Goal: Transaction & Acquisition: Subscribe to service/newsletter

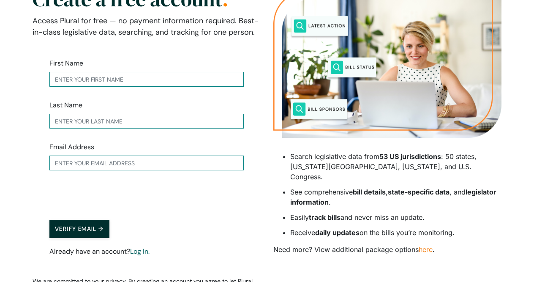
scroll to position [75, 0]
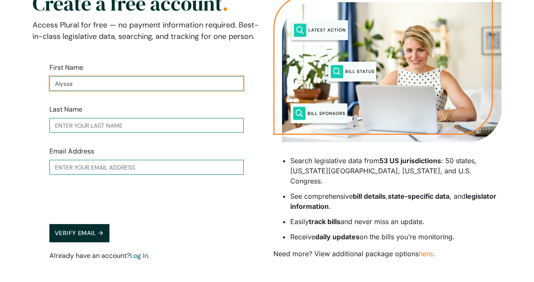
type input "Alyssa"
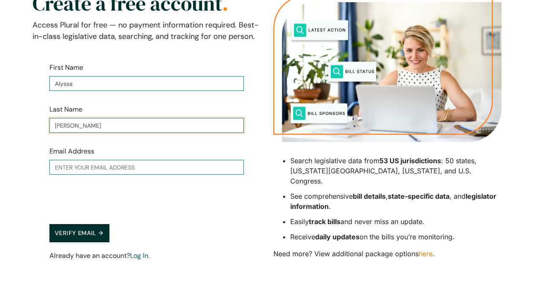
type input "Hayes"
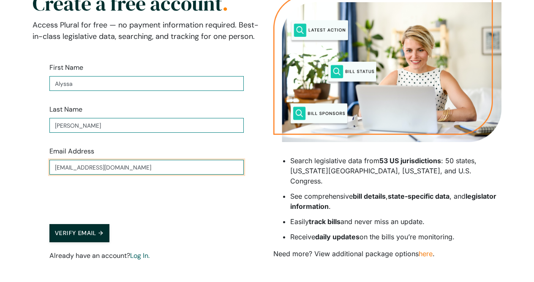
type input "aeh9958@uncw.edu"
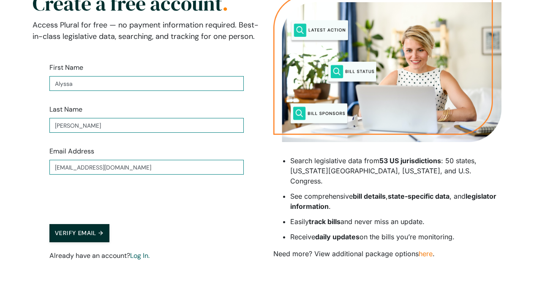
click at [83, 232] on button "Verify Email →" at bounding box center [79, 233] width 60 height 18
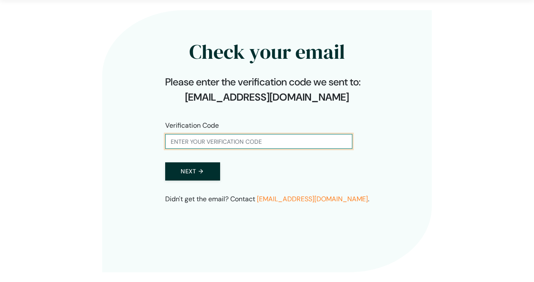
click at [222, 144] on input "text" at bounding box center [258, 141] width 187 height 15
type input "145395"
click at [199, 174] on button "Next →" at bounding box center [192, 171] width 55 height 18
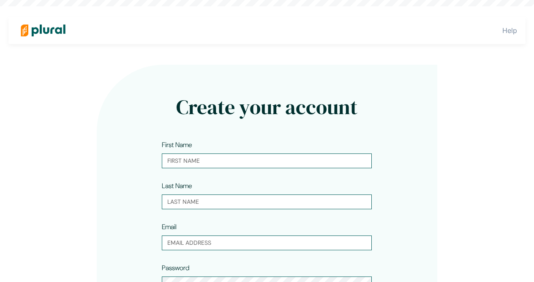
type input "Alyssa"
type input "Hayes"
type input "aeh9958@uncw.edu"
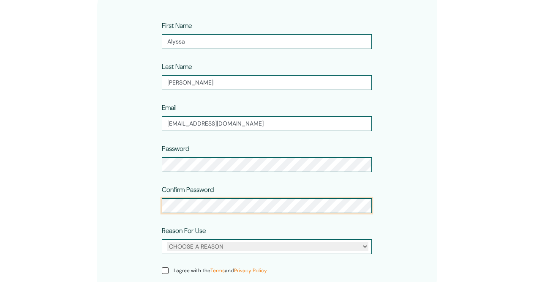
scroll to position [146, 0]
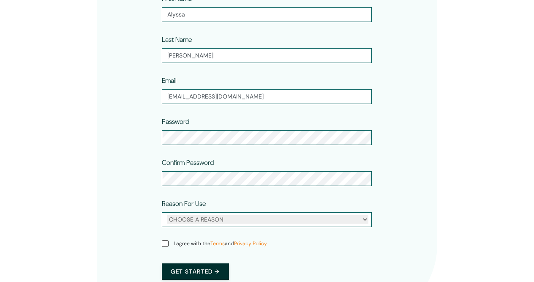
click at [196, 213] on div "CHOOSE A REASON Personal Professional" at bounding box center [267, 219] width 210 height 15
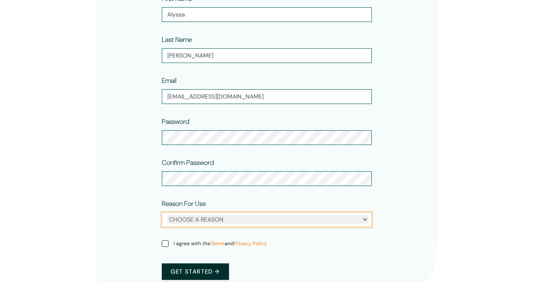
select select "personal"
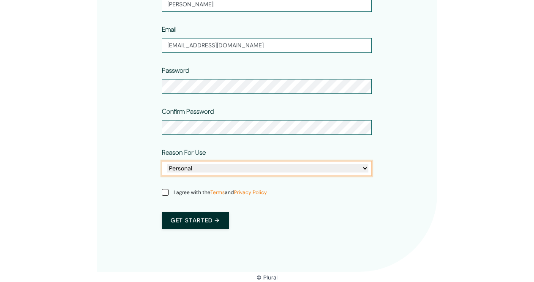
scroll to position [197, 0]
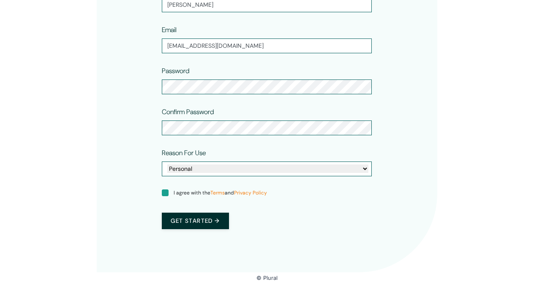
click at [166, 193] on input "I agree with the Terms and Privacy Policy" at bounding box center [165, 192] width 7 height 7
checkbox input "true"
click at [187, 226] on button "Get started →" at bounding box center [195, 220] width 67 height 16
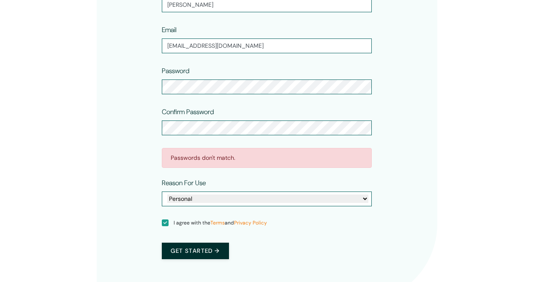
click at [133, 163] on div "Create your account First Name Alyssa Last Name Hayes Email aeh9958@uncw.edu Pa…" at bounding box center [267, 85] width 341 height 434
click at [195, 249] on button "Get started →" at bounding box center [195, 250] width 67 height 16
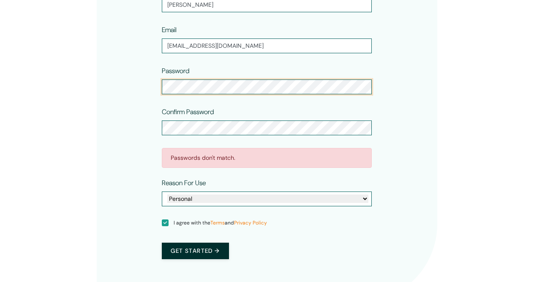
click at [151, 87] on div "Create your account First Name Alyssa Last Name Hayes Email aeh9958@uncw.edu Pa…" at bounding box center [267, 85] width 341 height 434
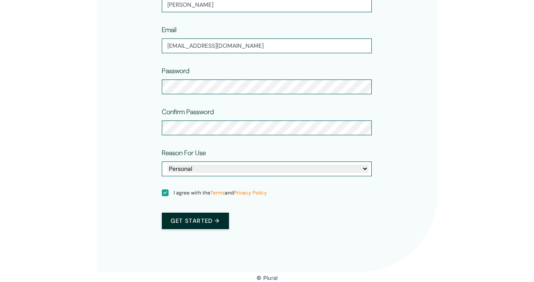
click at [202, 221] on button "Get started →" at bounding box center [195, 220] width 67 height 16
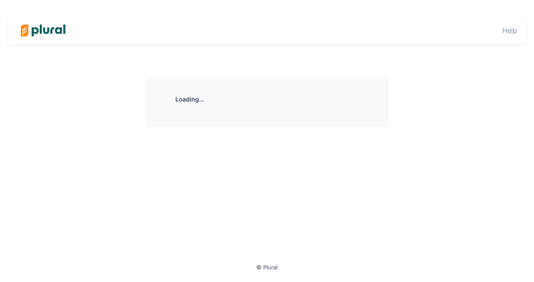
scroll to position [0, 0]
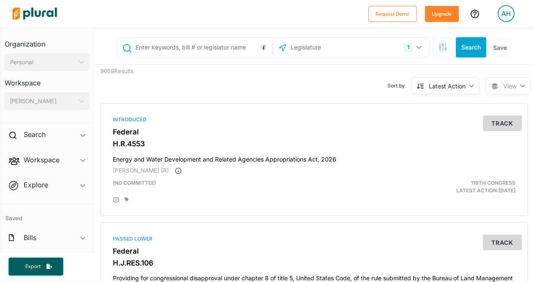
click at [208, 41] on input "text" at bounding box center [203, 47] width 136 height 16
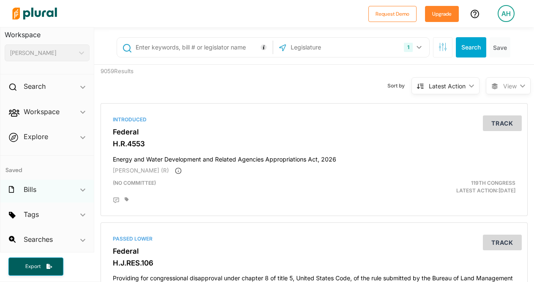
click at [82, 191] on icon "ic_keyboard_arrow_down" at bounding box center [82, 190] width 5 height 4
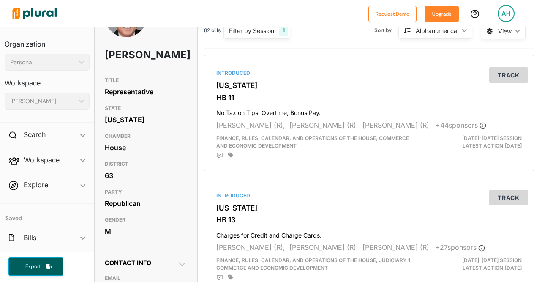
scroll to position [14, 0]
